Goal: Task Accomplishment & Management: Manage account settings

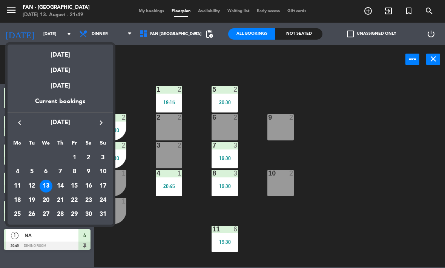
click at [55, 181] on td "14" at bounding box center [60, 186] width 14 height 14
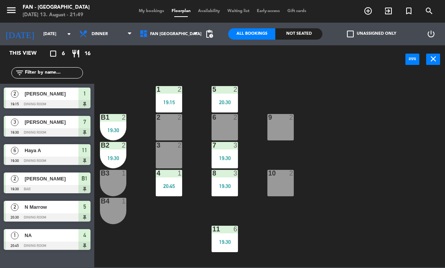
type input "[DATE]"
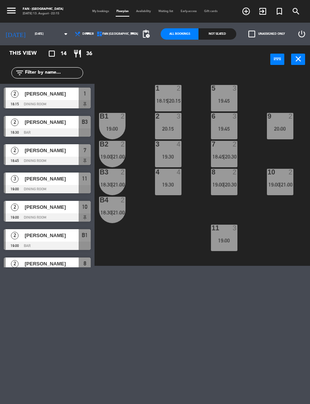
click at [104, 12] on span "My bookings" at bounding box center [100, 11] width 24 height 3
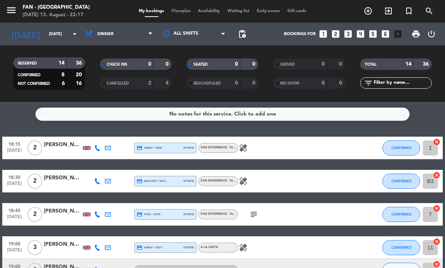
click at [250, 214] on icon "subject" at bounding box center [254, 214] width 9 height 9
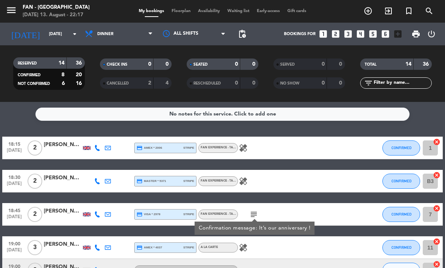
click at [240, 175] on div "healing" at bounding box center [269, 181] width 63 height 22
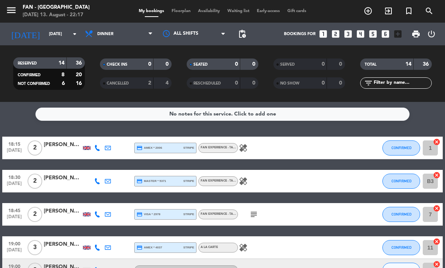
click at [242, 140] on div "healing" at bounding box center [269, 148] width 63 height 22
click at [247, 177] on icon "healing" at bounding box center [243, 181] width 9 height 9
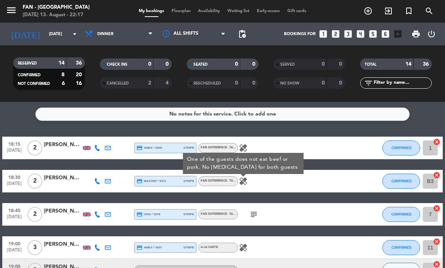
click at [245, 152] on icon "healing" at bounding box center [243, 147] width 9 height 9
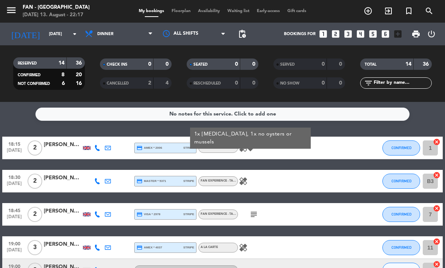
click at [245, 182] on icon "healing" at bounding box center [243, 181] width 9 height 9
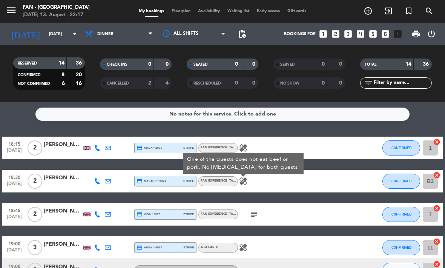
click at [247, 149] on icon "healing" at bounding box center [243, 147] width 9 height 9
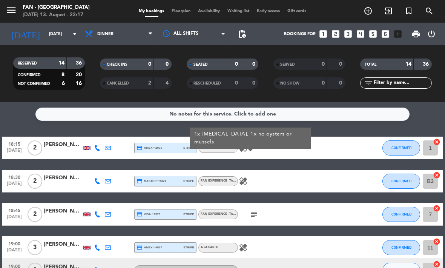
click at [247, 182] on icon "healing" at bounding box center [243, 181] width 9 height 9
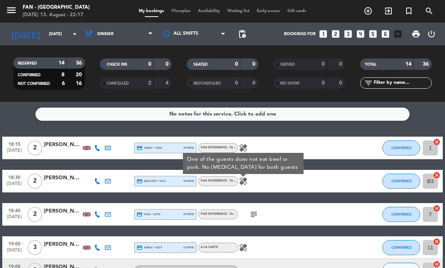
click at [257, 219] on icon "subject" at bounding box center [254, 214] width 9 height 9
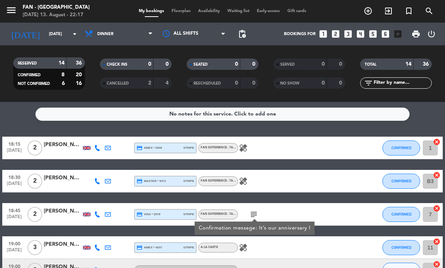
click at [242, 249] on icon "healing" at bounding box center [243, 247] width 9 height 9
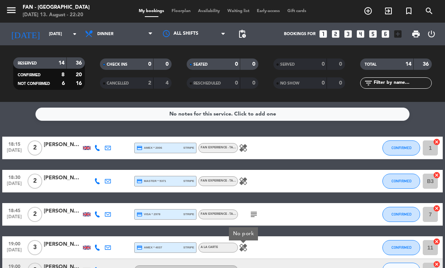
click at [143, 76] on div "CHECK INS 0 0" at bounding box center [135, 68] width 87 height 19
click at [178, 9] on span "Floorplan" at bounding box center [181, 11] width 26 height 4
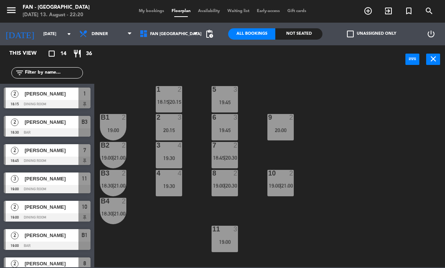
click at [207, 34] on span "pending_actions" at bounding box center [209, 33] width 9 height 9
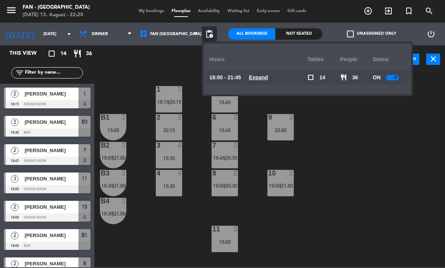
click at [260, 77] on u "Expand" at bounding box center [258, 77] width 19 height 6
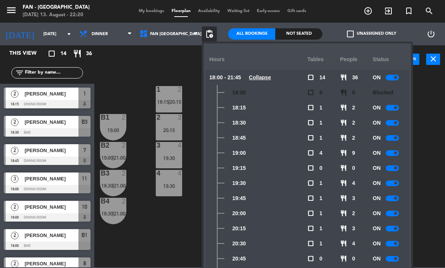
click at [393, 151] on div at bounding box center [392, 153] width 13 height 6
click at [395, 165] on div at bounding box center [392, 168] width 13 height 6
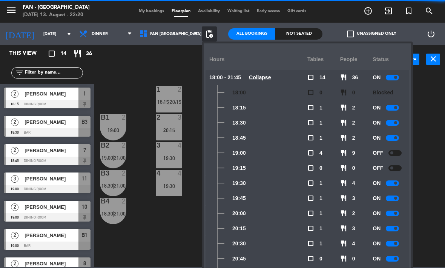
click at [394, 182] on div at bounding box center [392, 183] width 13 height 6
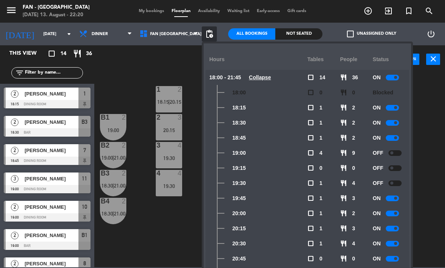
click at [395, 196] on div at bounding box center [392, 199] width 13 height 6
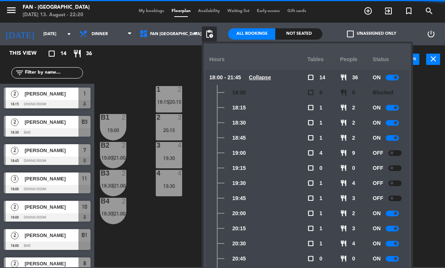
click at [394, 211] on div at bounding box center [392, 214] width 13 height 6
click at [391, 224] on div "ON" at bounding box center [389, 228] width 33 height 15
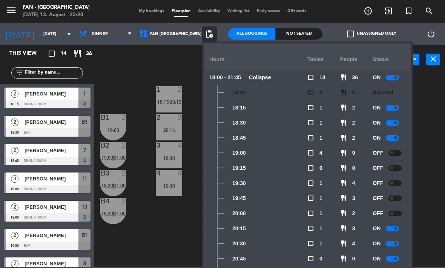
click at [390, 238] on div "ON" at bounding box center [389, 243] width 33 height 15
click at [393, 224] on div "ON" at bounding box center [389, 228] width 33 height 15
click at [398, 231] on div at bounding box center [392, 229] width 13 height 6
click at [397, 241] on div at bounding box center [392, 244] width 13 height 6
click at [431, 223] on div "1 2 18:15 | 20:15 5 3 19:45 B1 2 19:00 2 3 20:15 9 2 20:00 6 3 19:45 B2 2 19:00…" at bounding box center [272, 170] width 347 height 194
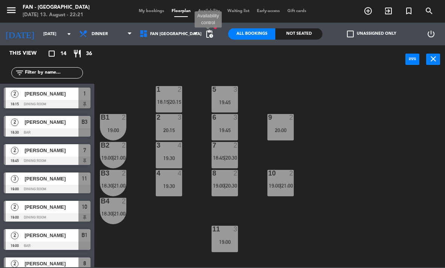
click at [213, 37] on span "pending_actions" at bounding box center [209, 33] width 9 height 9
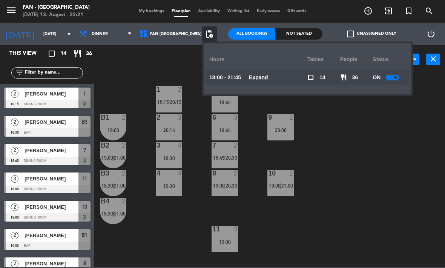
click at [258, 74] on span "Expand" at bounding box center [258, 77] width 19 height 9
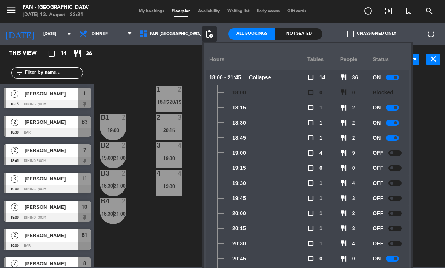
click at [175, 227] on div "1 2 18:15 | 20:15 5 3 19:45 B1 2 19:00 2 3 20:15 9 2 20:00 6 3 19:45 B2 2 19:00…" at bounding box center [272, 170] width 347 height 194
